Goal: Transaction & Acquisition: Purchase product/service

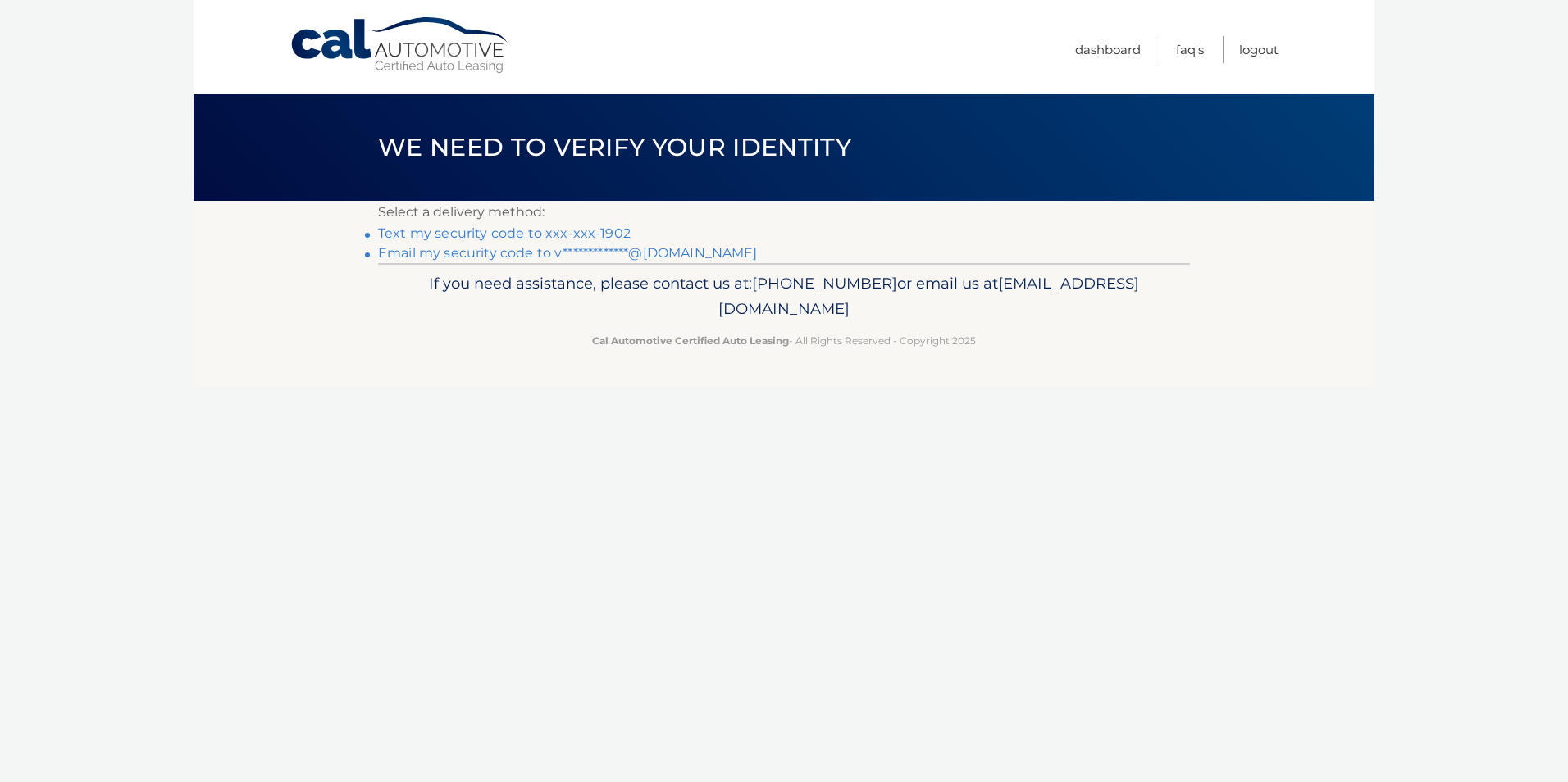
click at [529, 234] on link "Text my security code to xxx-xxx-1902" at bounding box center [504, 232] width 253 height 15
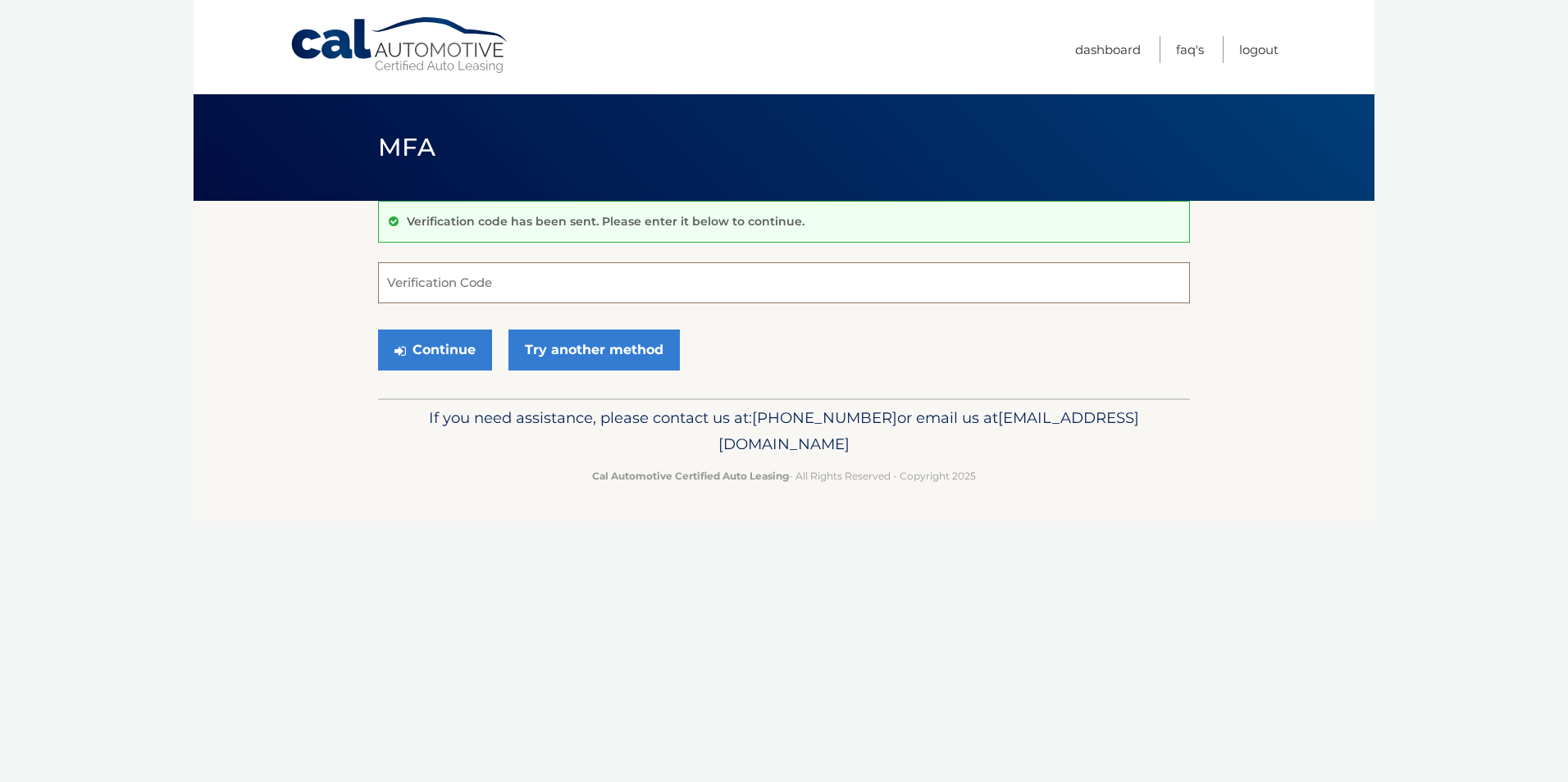
click at [401, 291] on input "Verification Code" at bounding box center [783, 282] width 812 height 41
type input "613716"
click at [470, 362] on button "Continue" at bounding box center [434, 350] width 114 height 41
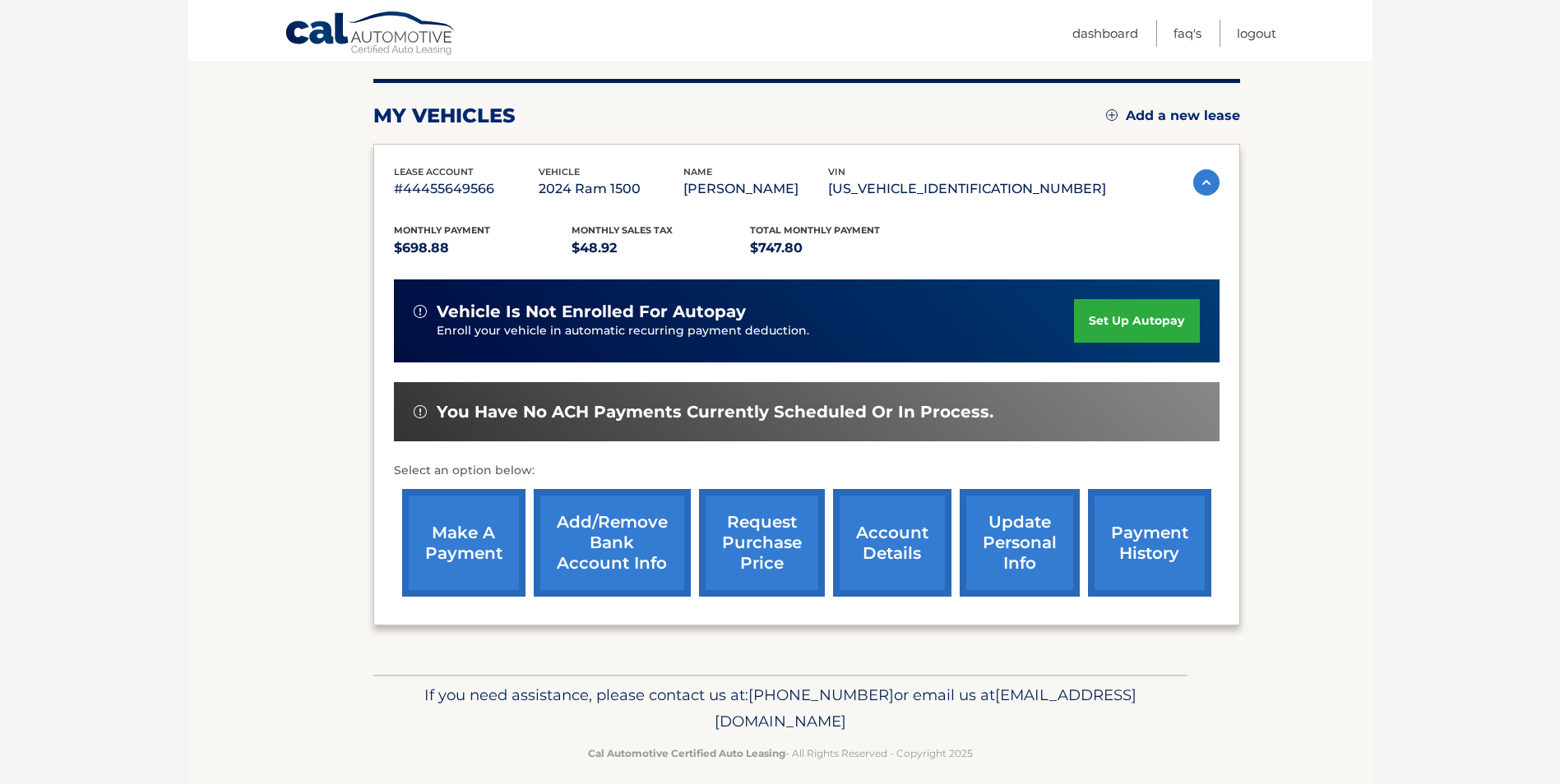
scroll to position [212, 0]
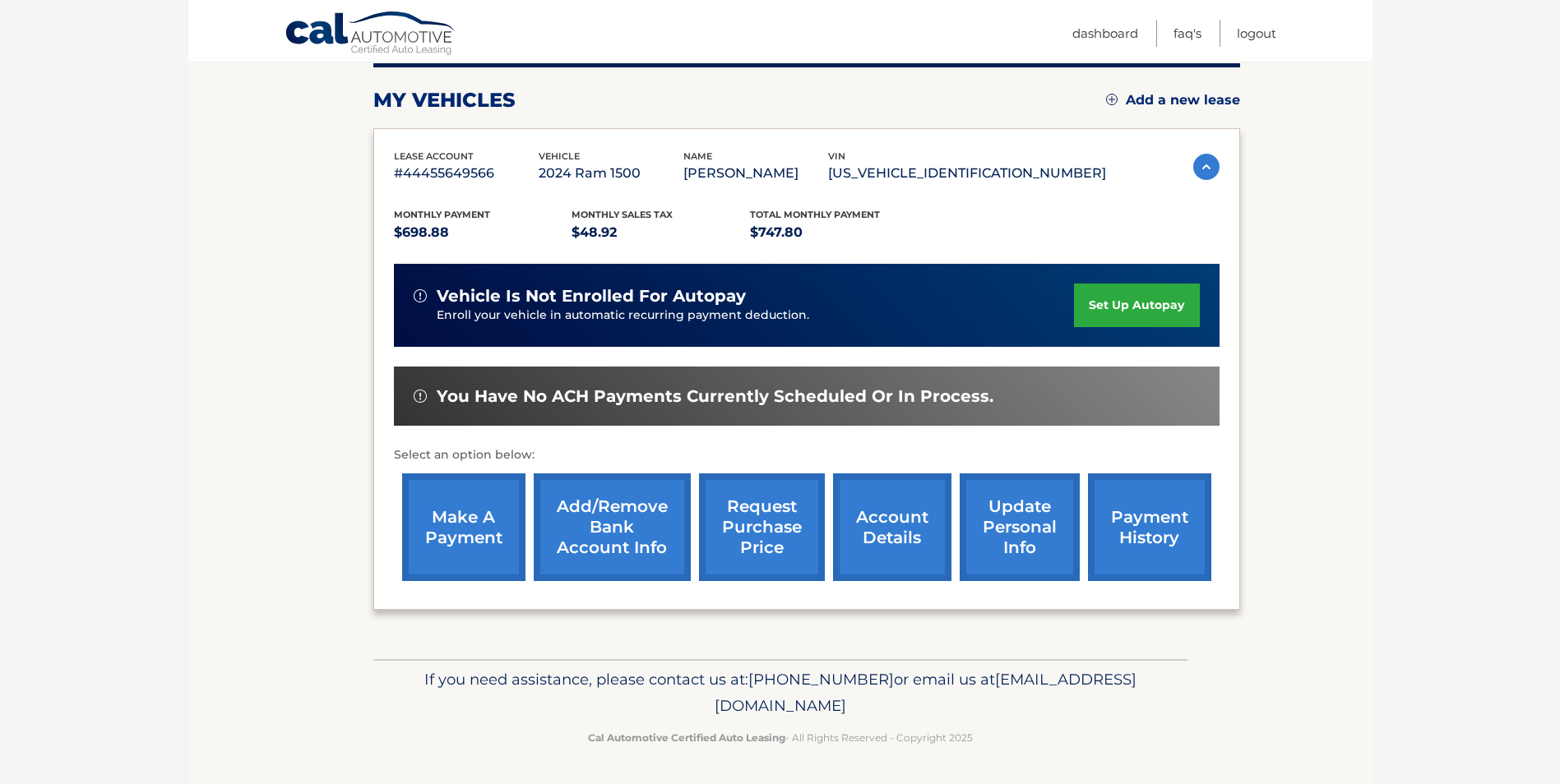
click at [474, 512] on link "make a payment" at bounding box center [463, 527] width 123 height 108
click at [471, 527] on link "make a payment" at bounding box center [463, 527] width 123 height 108
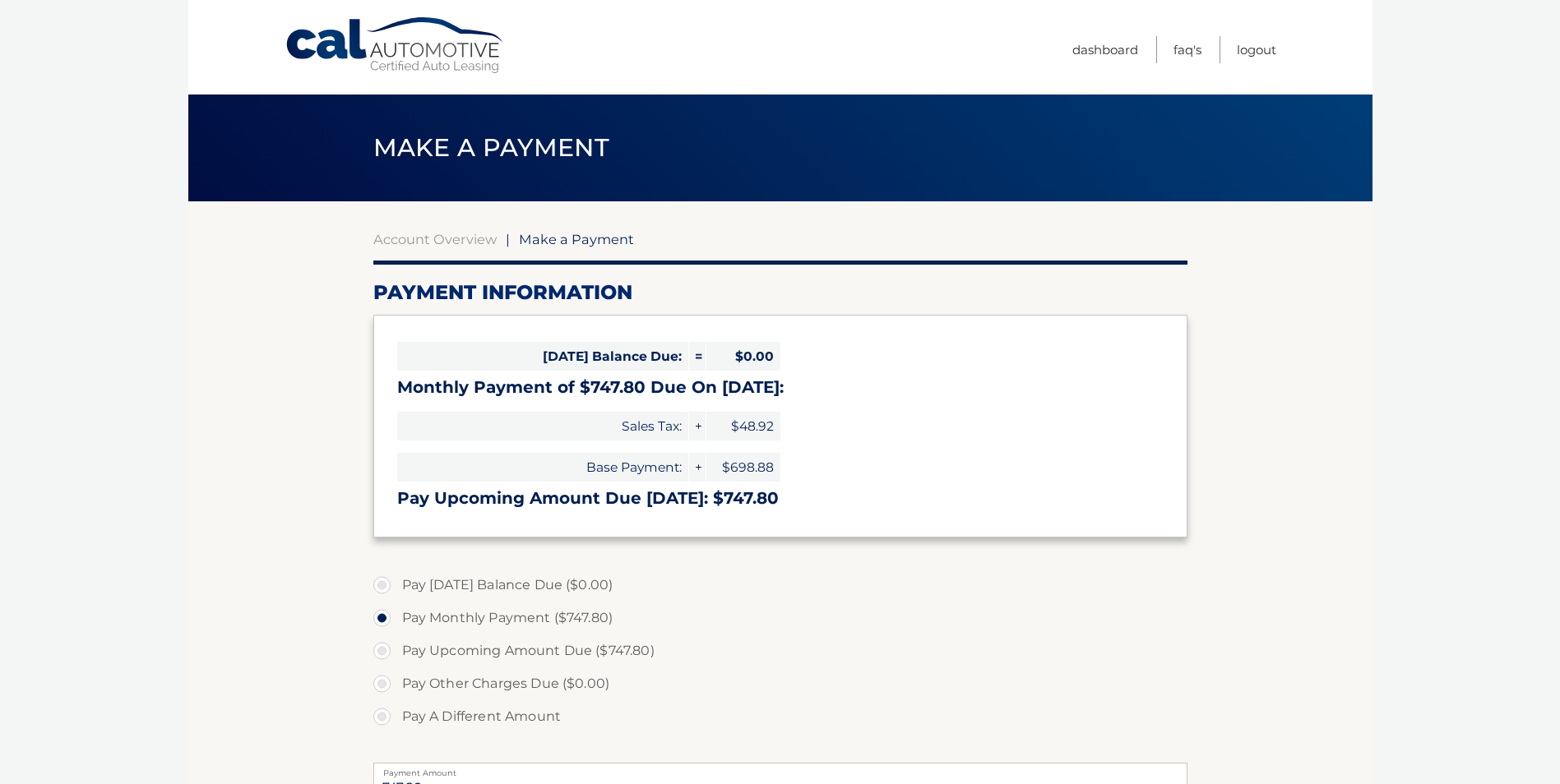
select select "N2I3ZGQ4ZWYtMmNiMi00MTA1LWEzOGEtZjkwMjA5M2ZjZjJi"
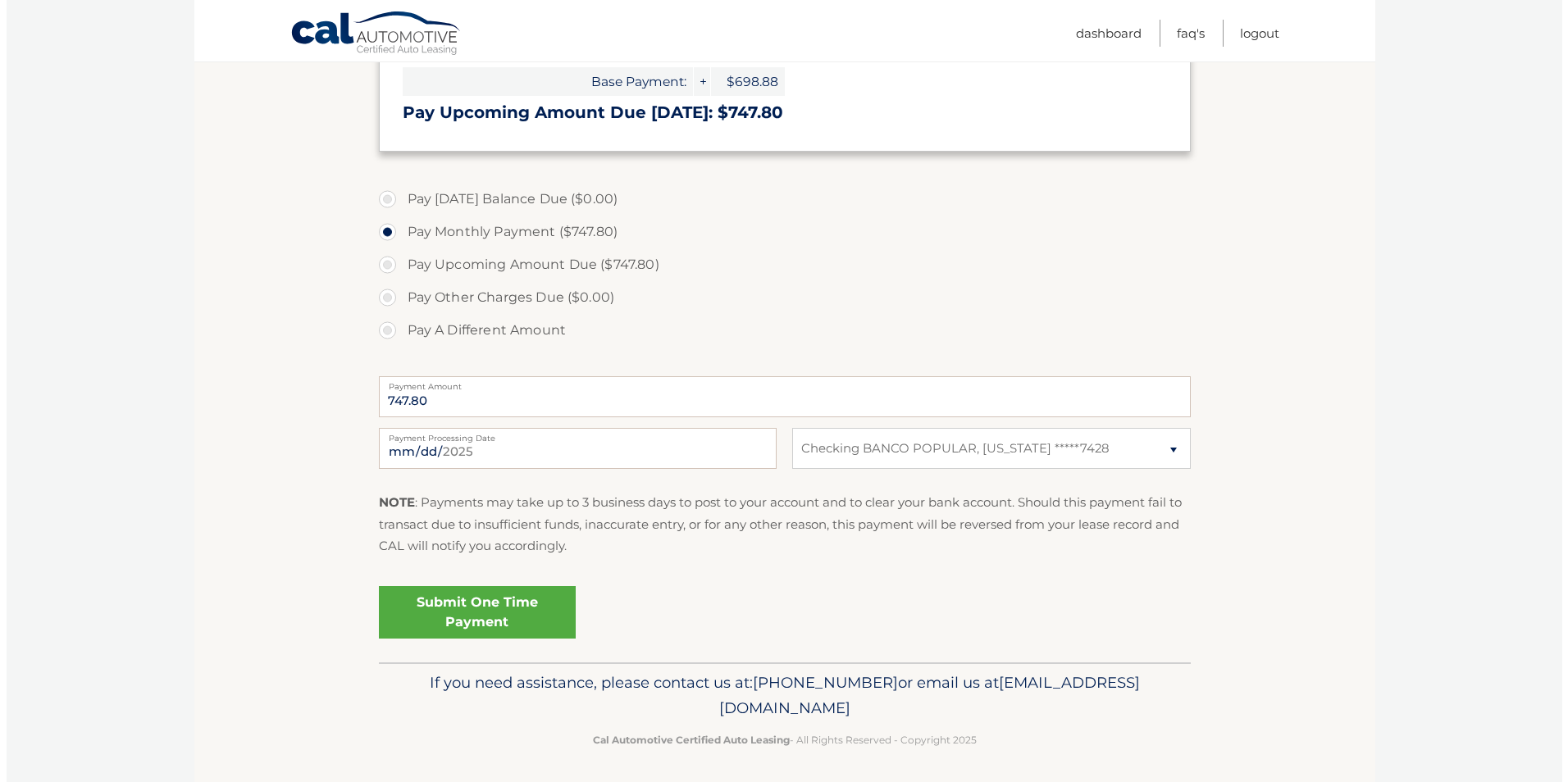
scroll to position [308, 0]
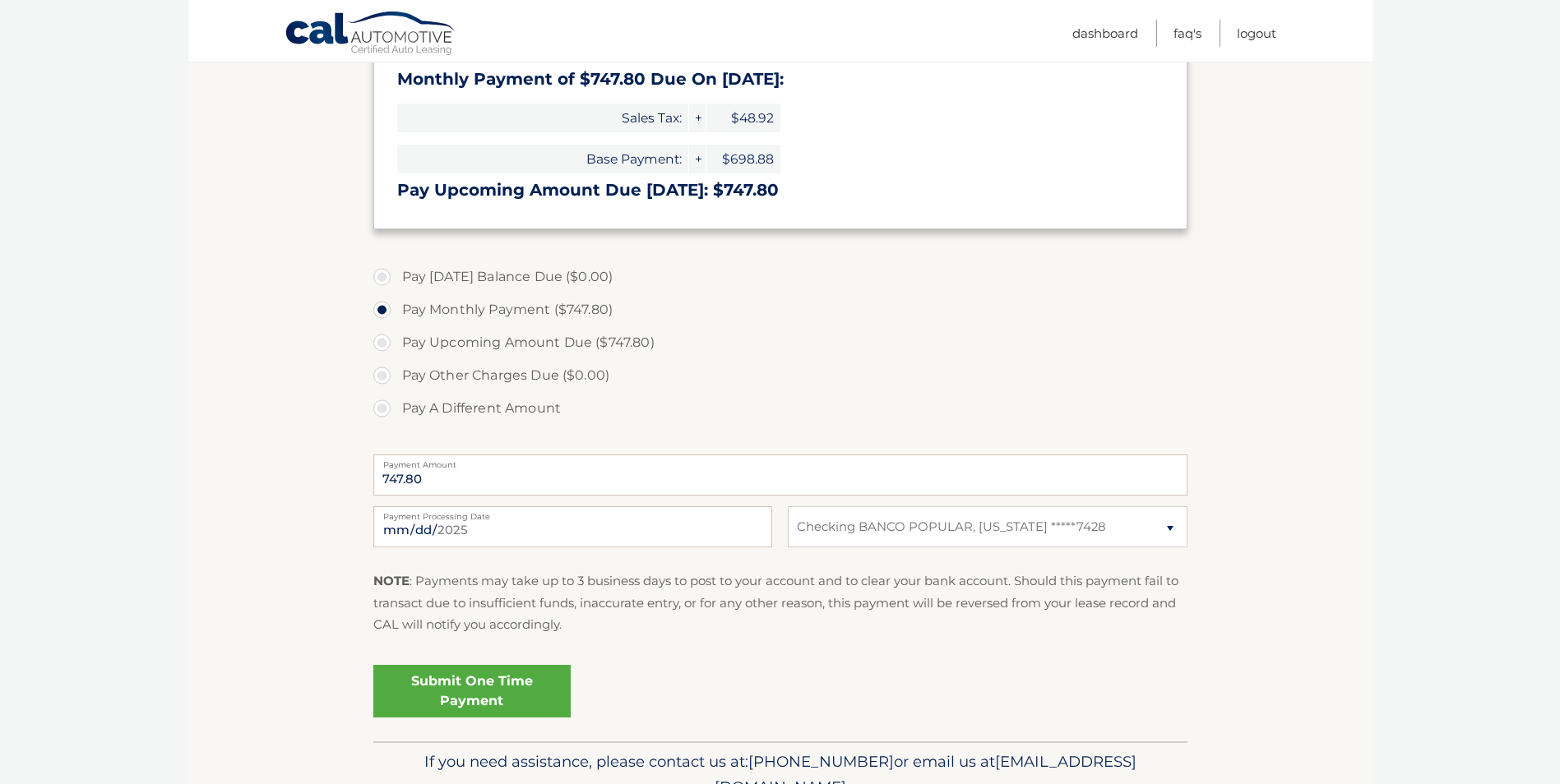
click at [466, 697] on link "Submit One Time Payment" at bounding box center [471, 690] width 197 height 52
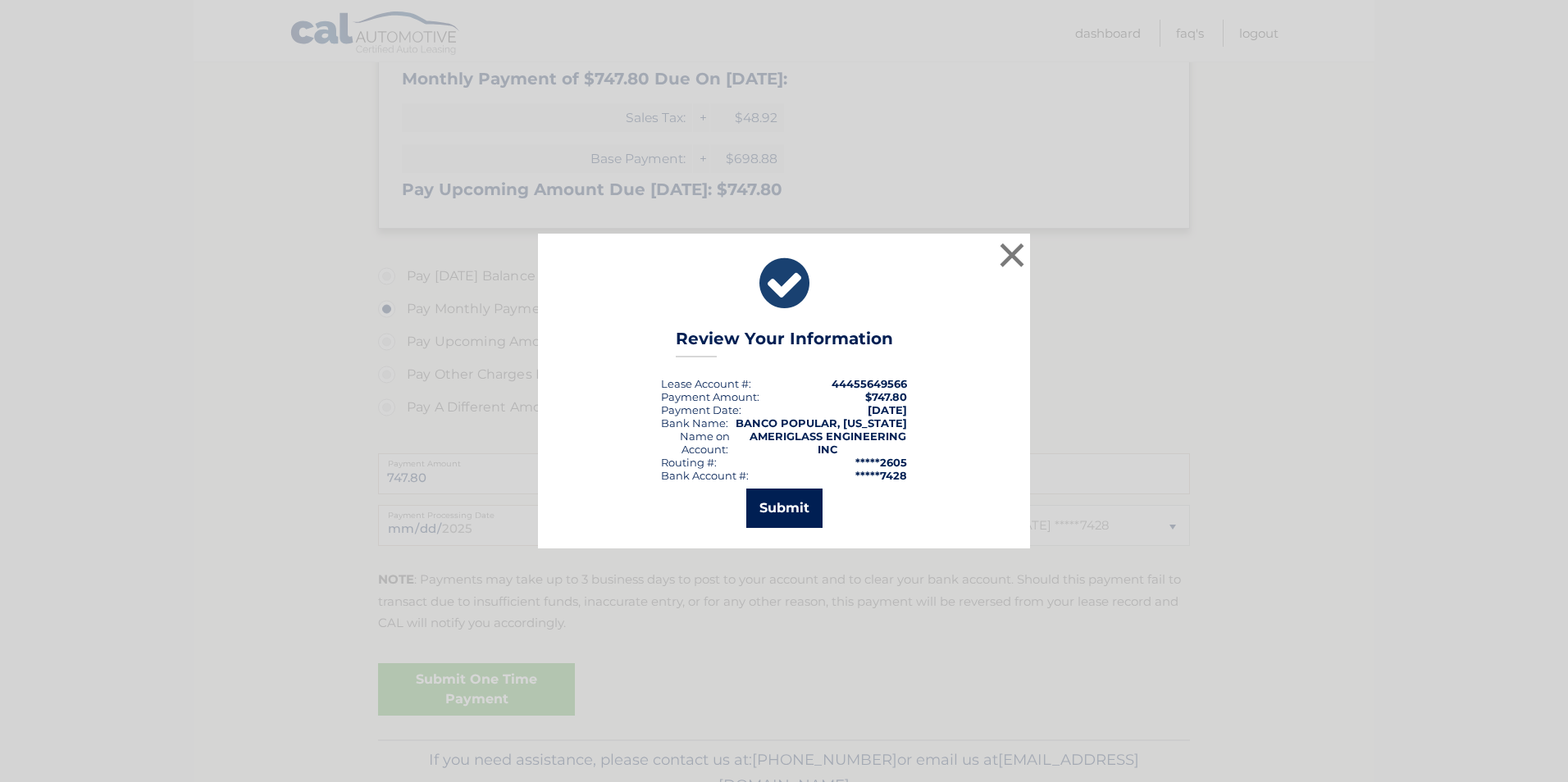
click at [773, 508] on button "Submit" at bounding box center [784, 508] width 76 height 39
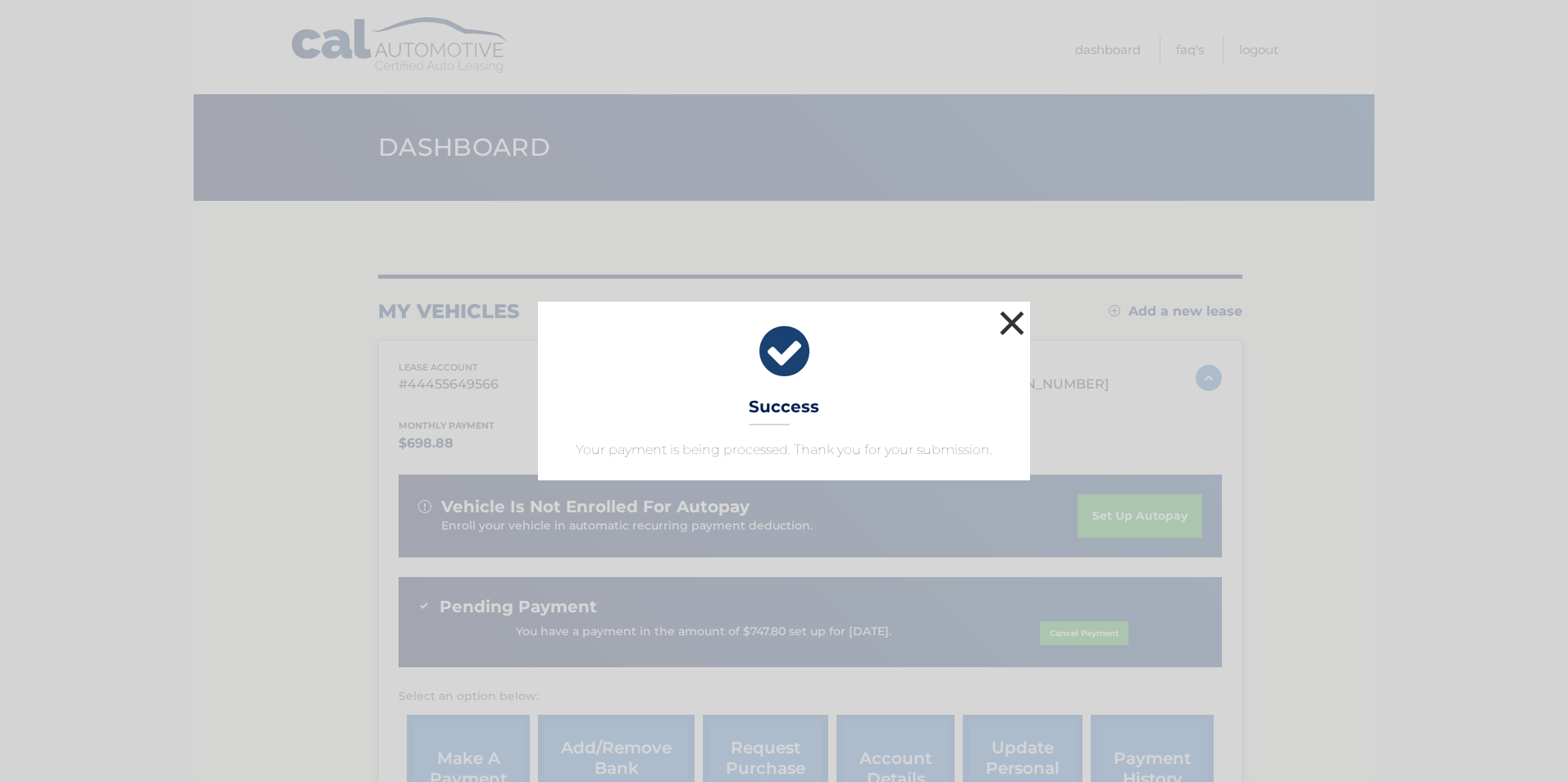
click at [1009, 316] on button "×" at bounding box center [1012, 323] width 33 height 33
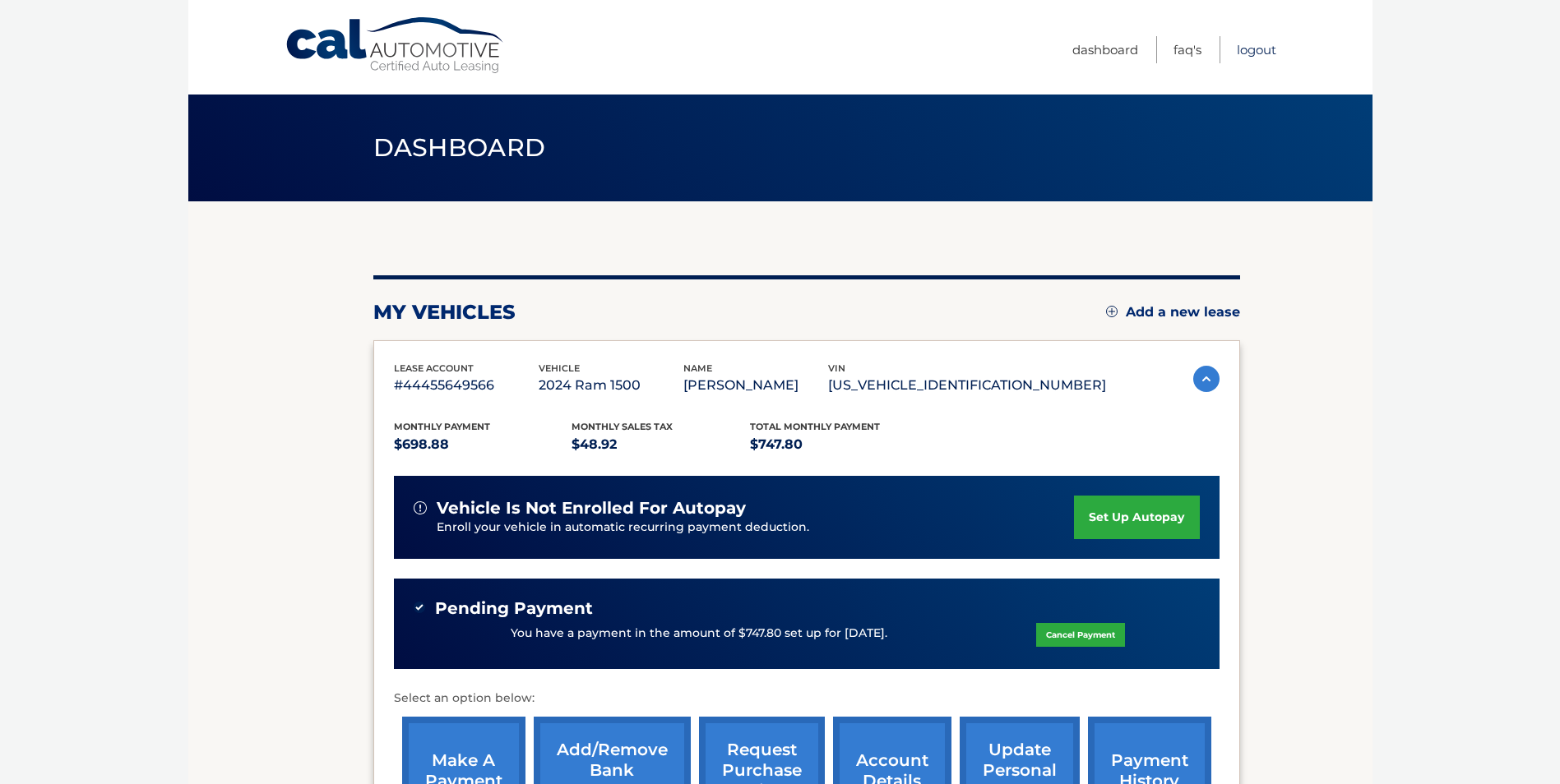
click at [1255, 52] on link "Logout" at bounding box center [1257, 49] width 40 height 27
